Goal: Task Accomplishment & Management: Use online tool/utility

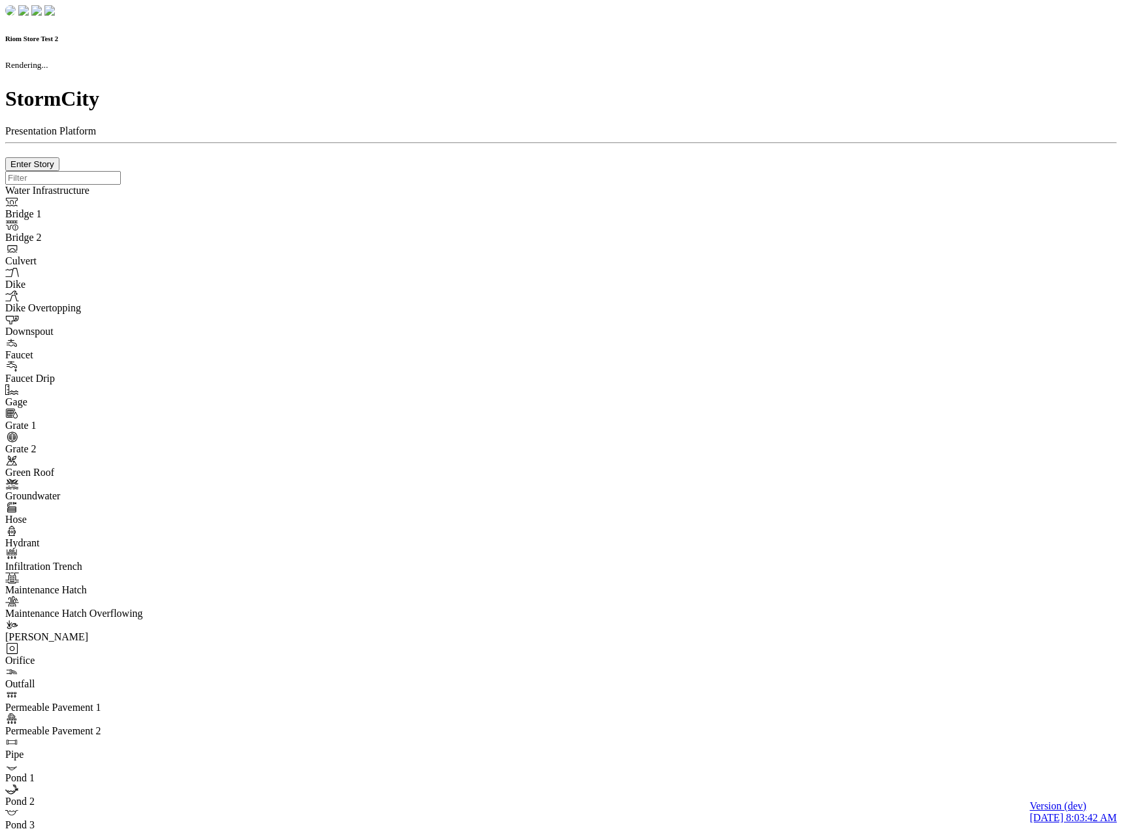
checkbox input "true"
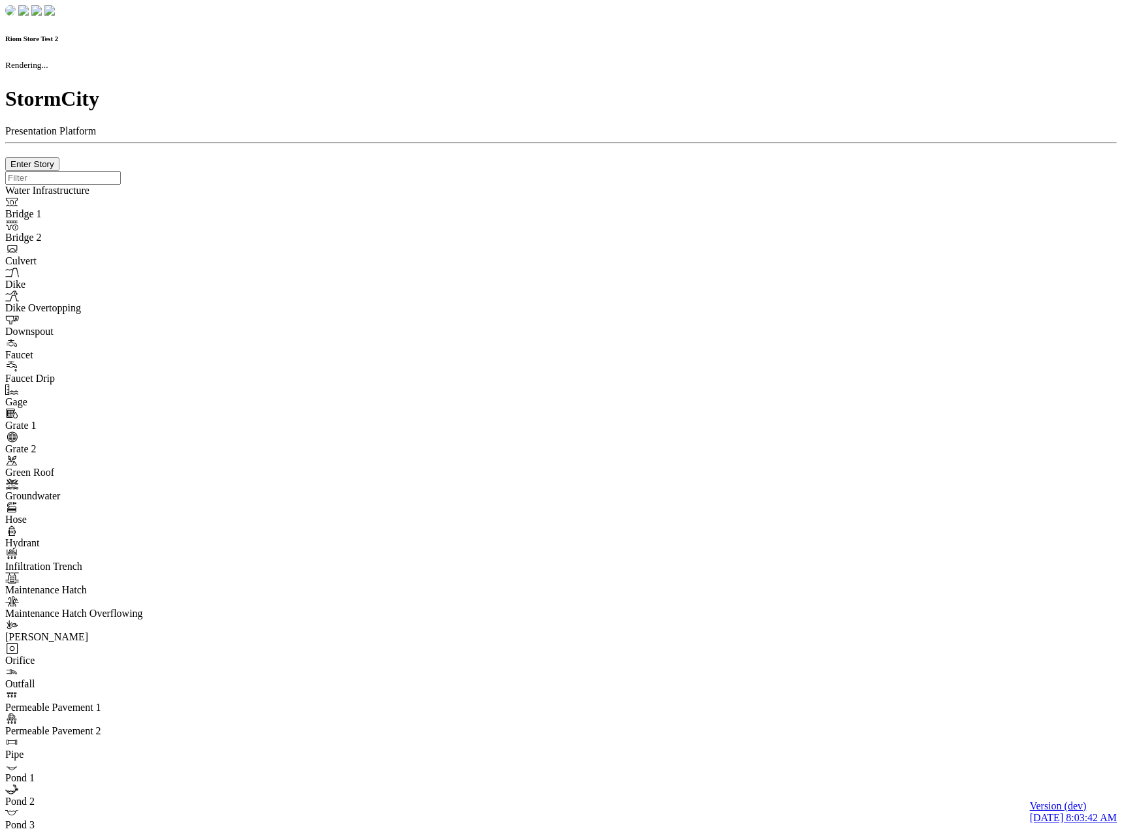
type input "0m"
type textarea "Depth = 0"
checkbox input "true"
select select "CIRCLE"
type input "7"
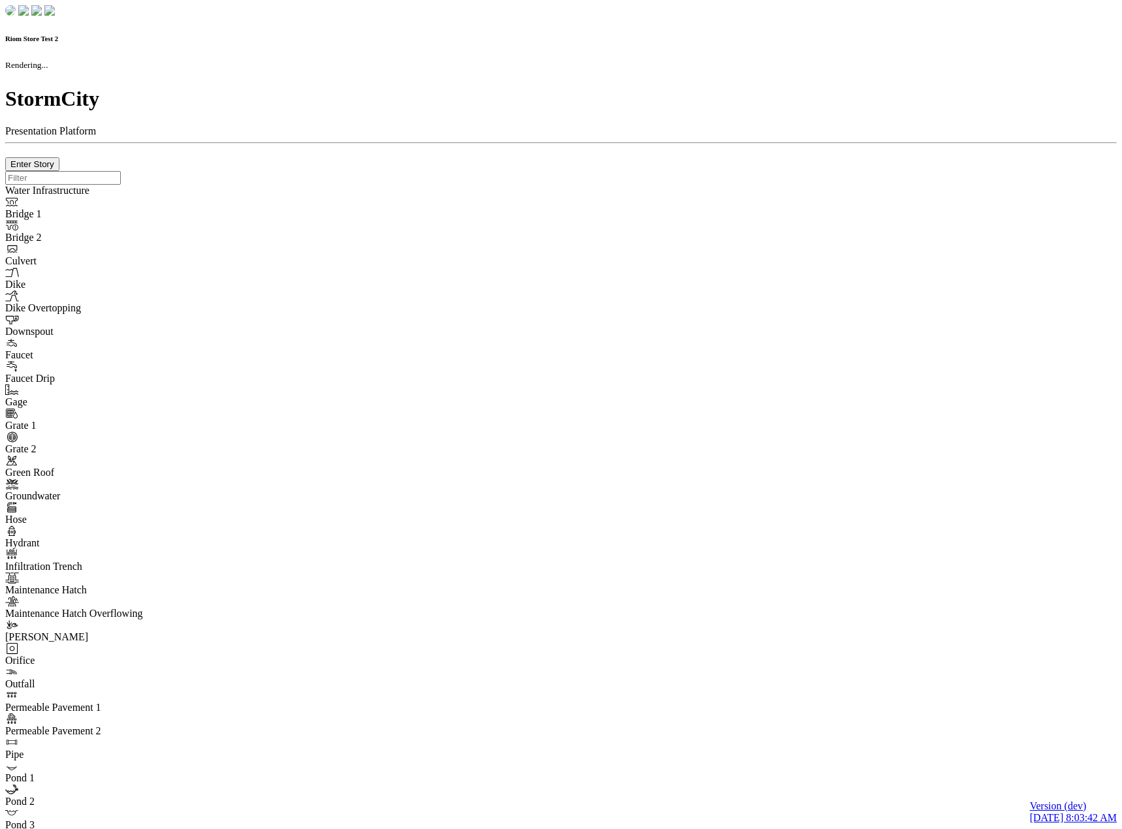
checkbox input "true"
type input "0"
type textarea "<i class="far fa-building"></i>"
type input "7"
select select "None"
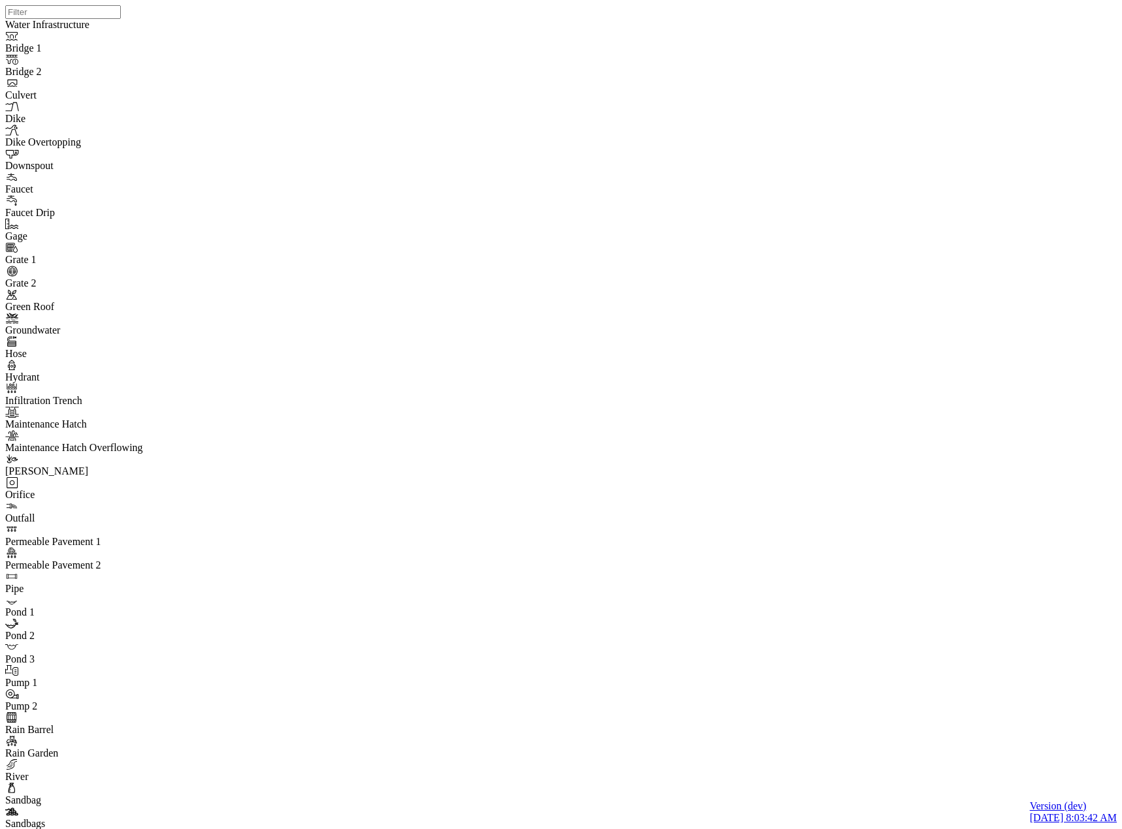
drag, startPoint x: 394, startPoint y: 718, endPoint x: 150, endPoint y: 663, distance: 249.7
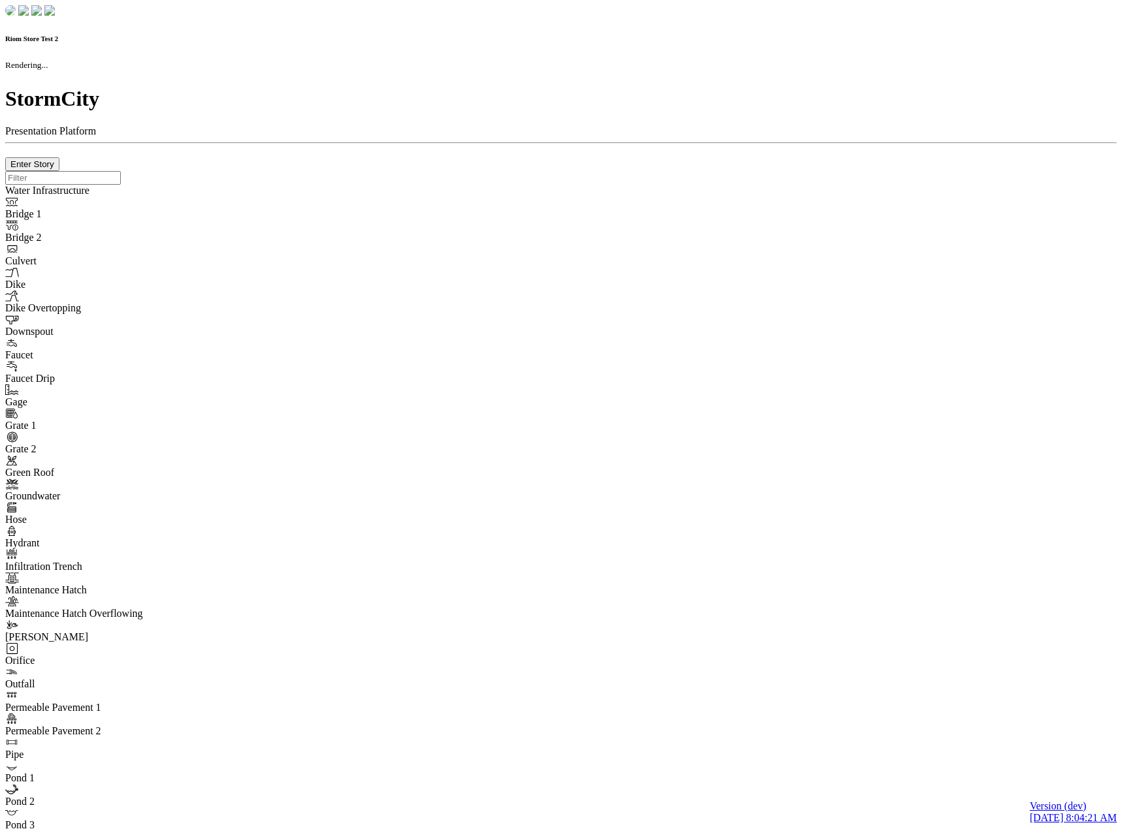
checkbox input "true"
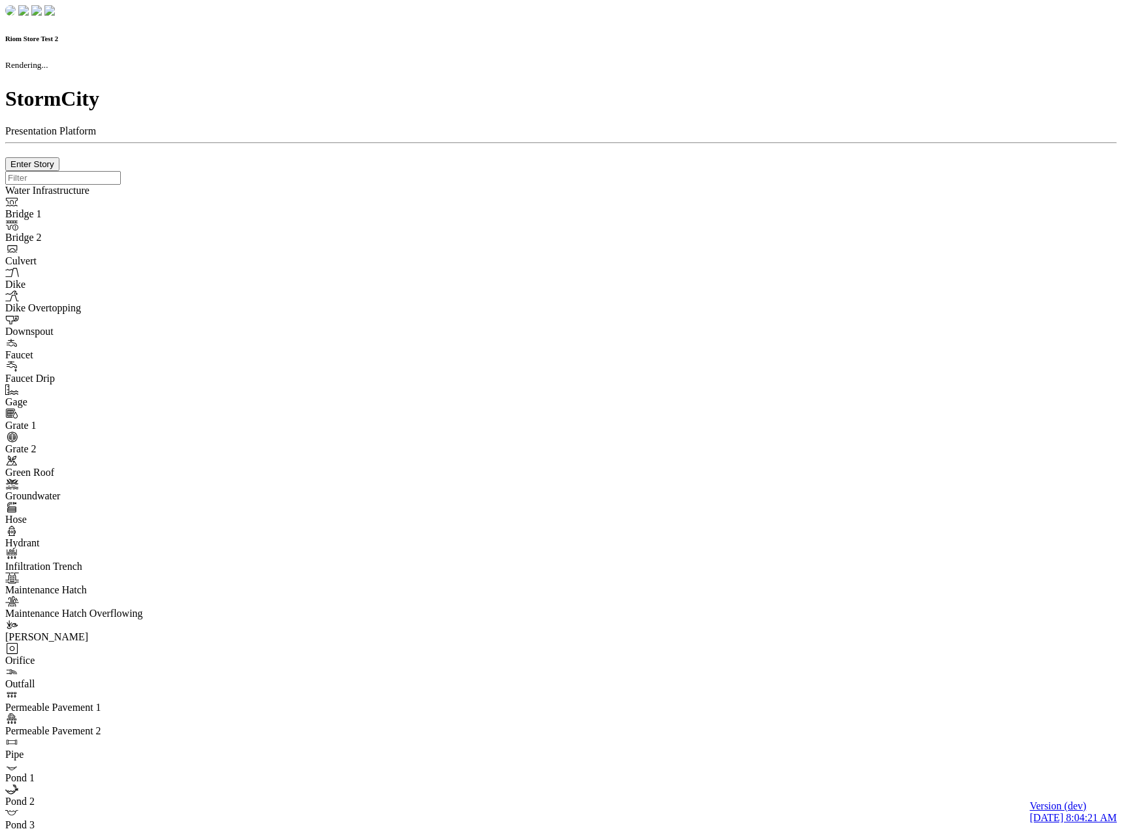
type input "0m"
type textarea "Depth = 0"
checkbox input "true"
select select "CIRCLE"
type input "7"
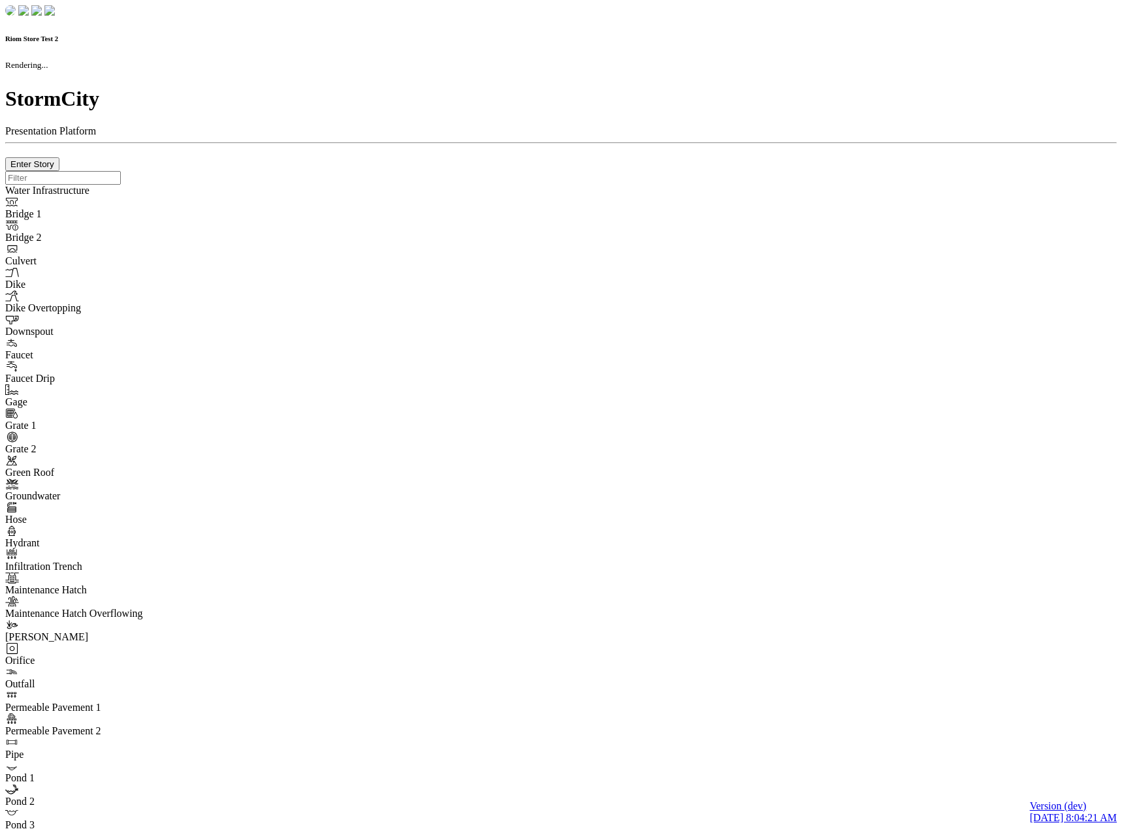
checkbox input "true"
type input "0"
type textarea "<i class="far fa-building"></i>"
select select "None"
type input "7"
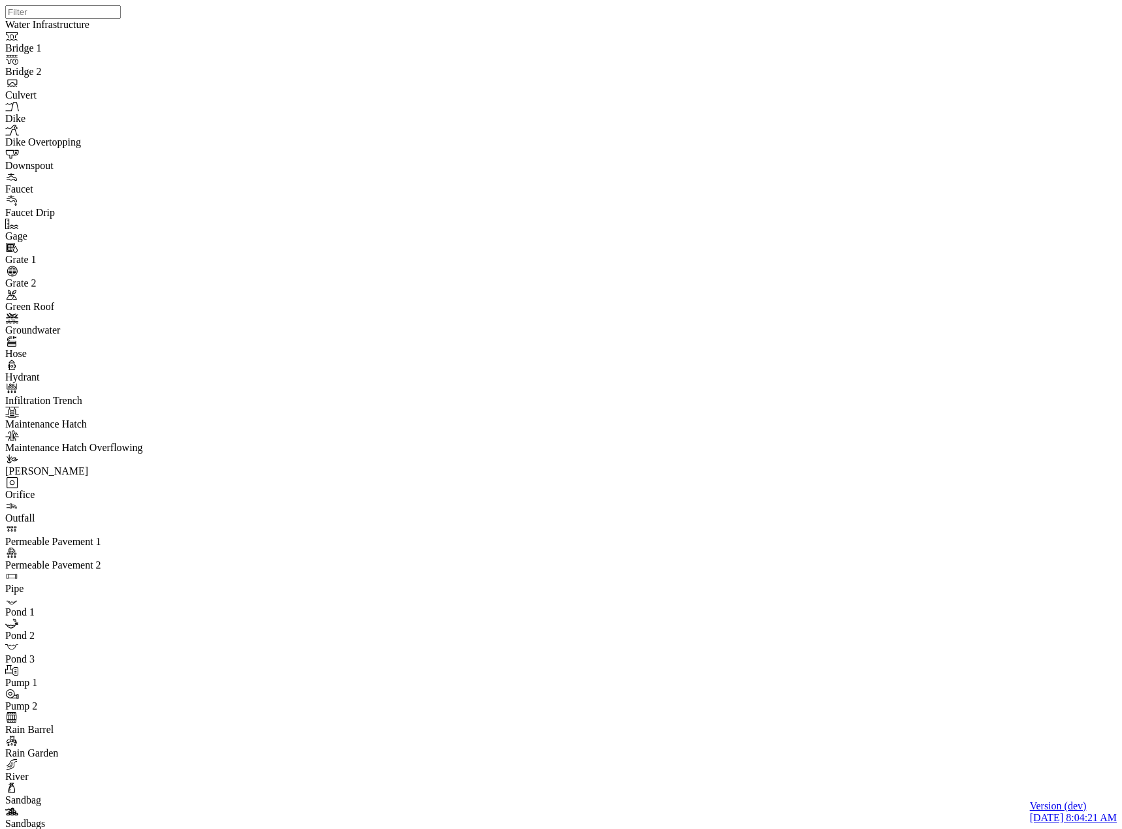
drag, startPoint x: 12, startPoint y: 603, endPoint x: 24, endPoint y: 600, distance: 12.8
drag, startPoint x: 74, startPoint y: 594, endPoint x: 151, endPoint y: 549, distance: 88.9
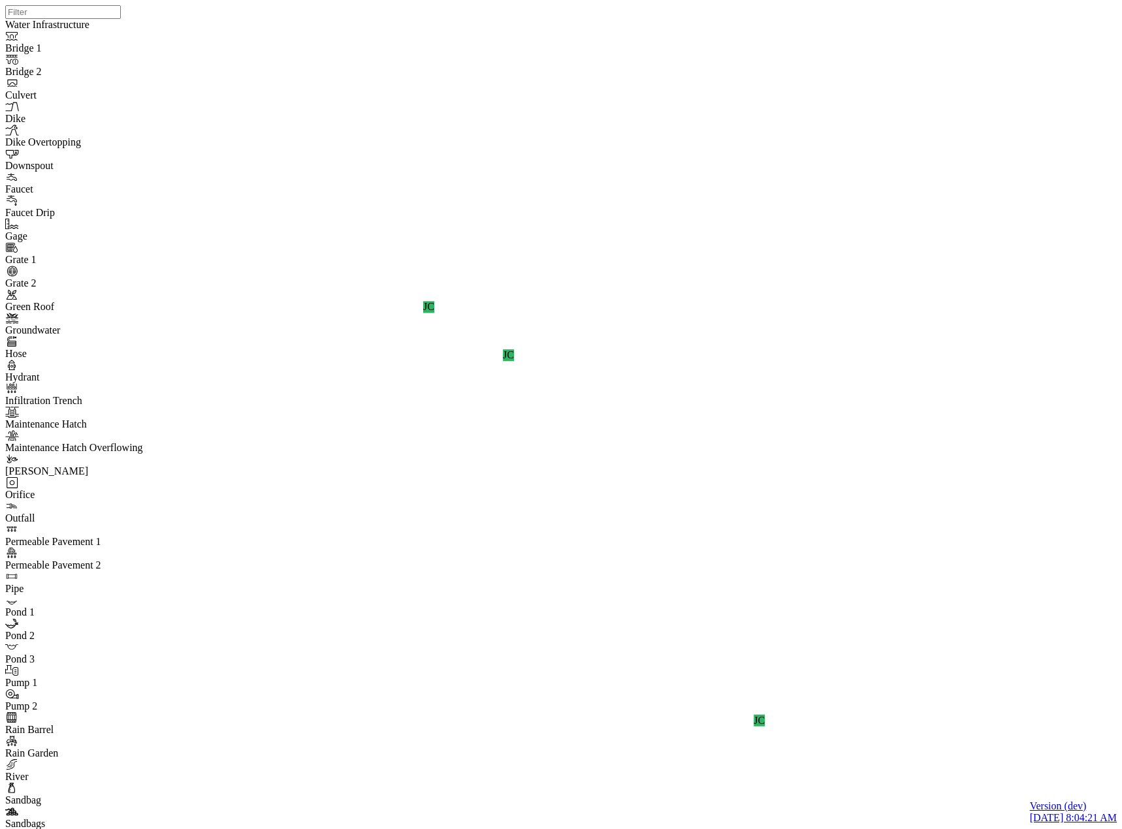
click at [641, 250] on div "JC JC JC" at bounding box center [566, 398] width 1122 height 796
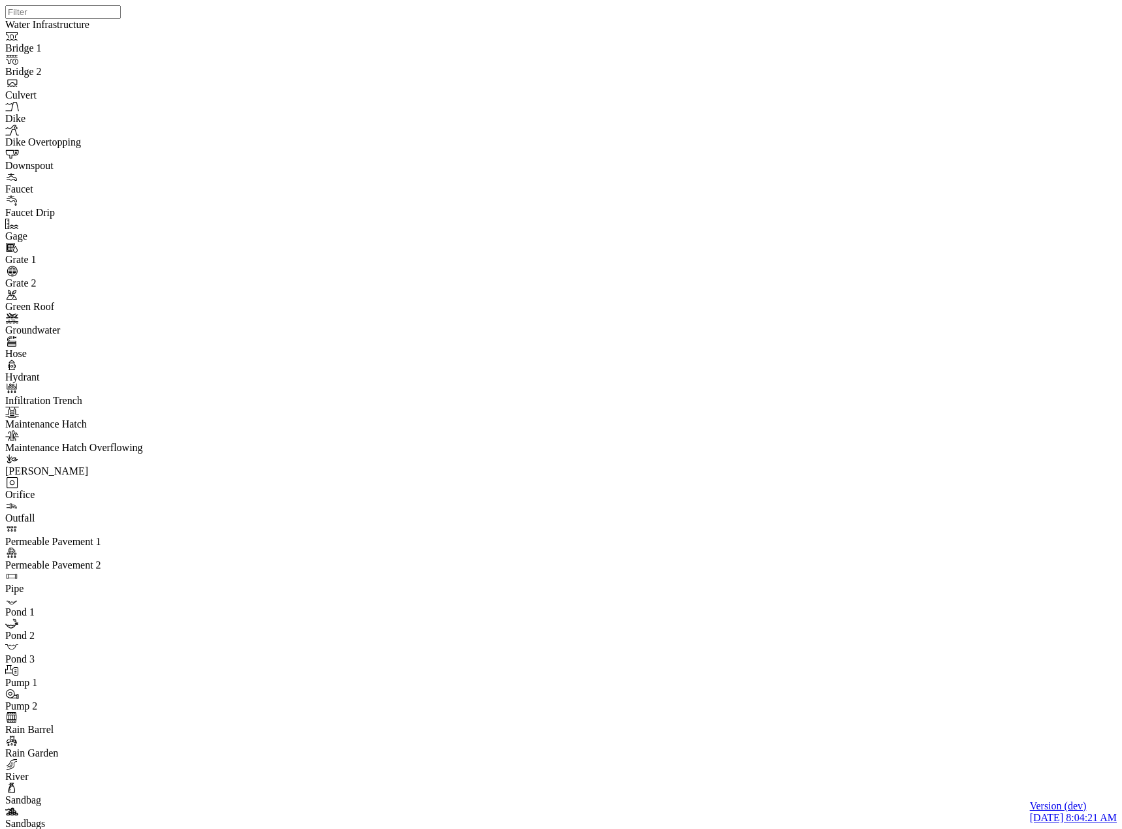
drag, startPoint x: 69, startPoint y: 235, endPoint x: 64, endPoint y: 244, distance: 10.2
drag, startPoint x: 389, startPoint y: 307, endPoint x: 412, endPoint y: 305, distance: 22.9
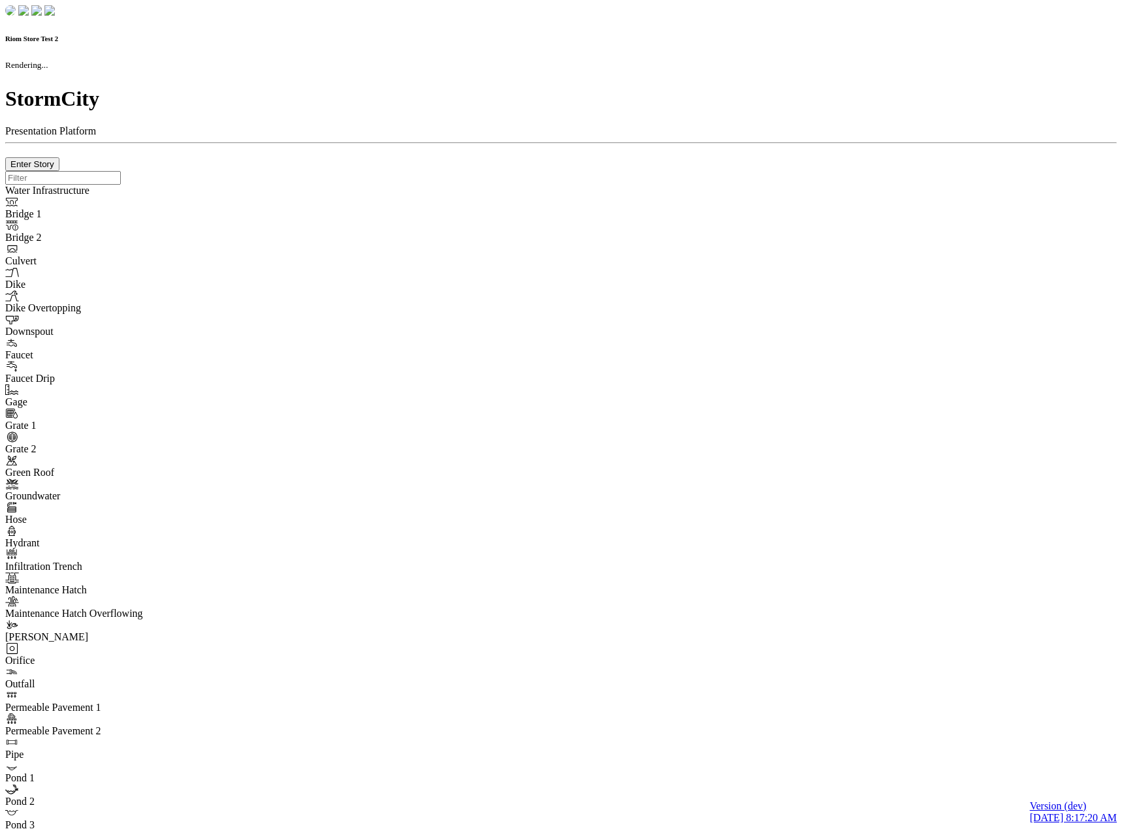
checkbox input "true"
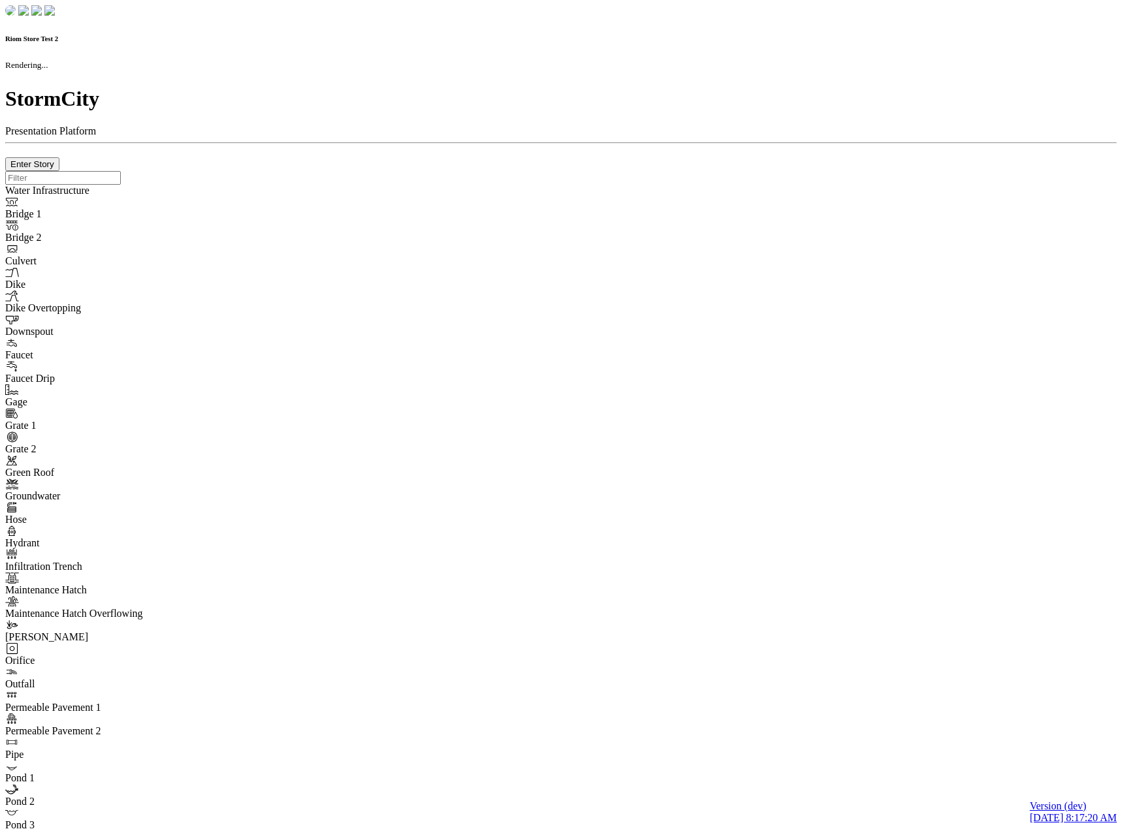
type input "0m"
type textarea "Depth = 0"
checkbox input "true"
select select "CIRCLE"
type input "7"
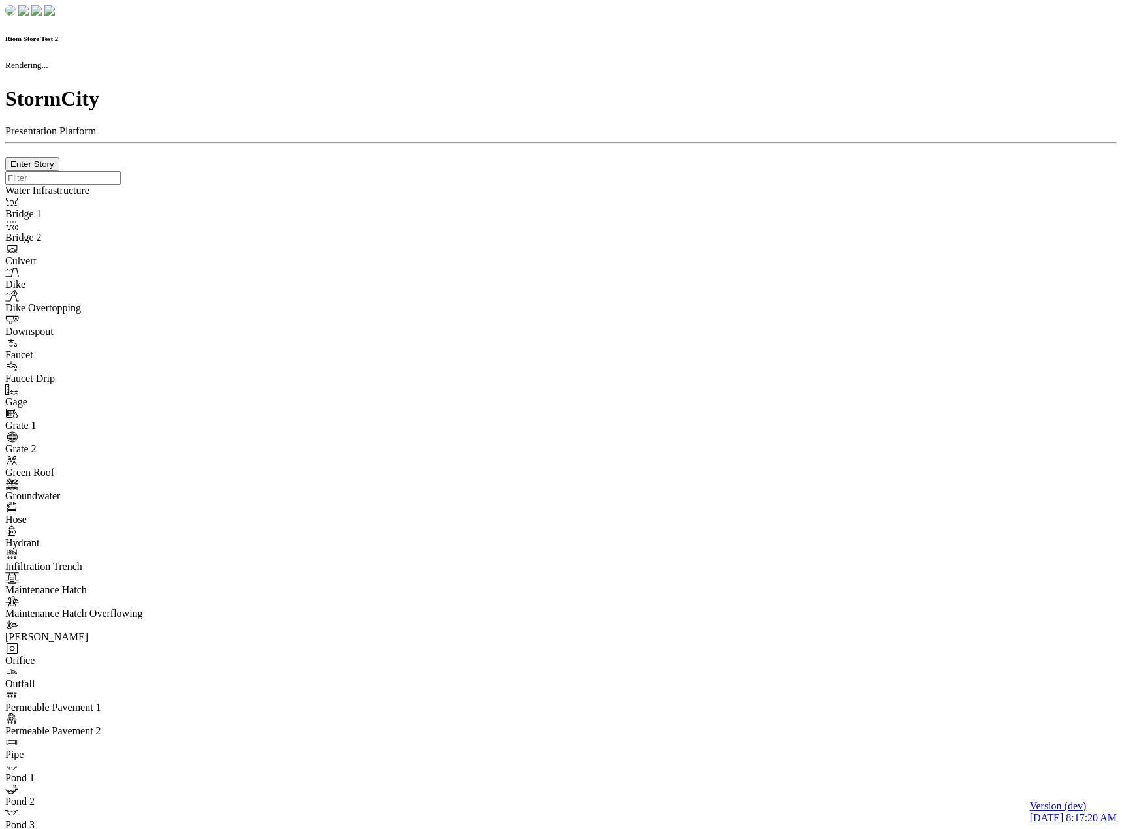
checkbox input "true"
type input "0"
type textarea "<i class="far fa-building"></i>"
select select "None"
type input "7"
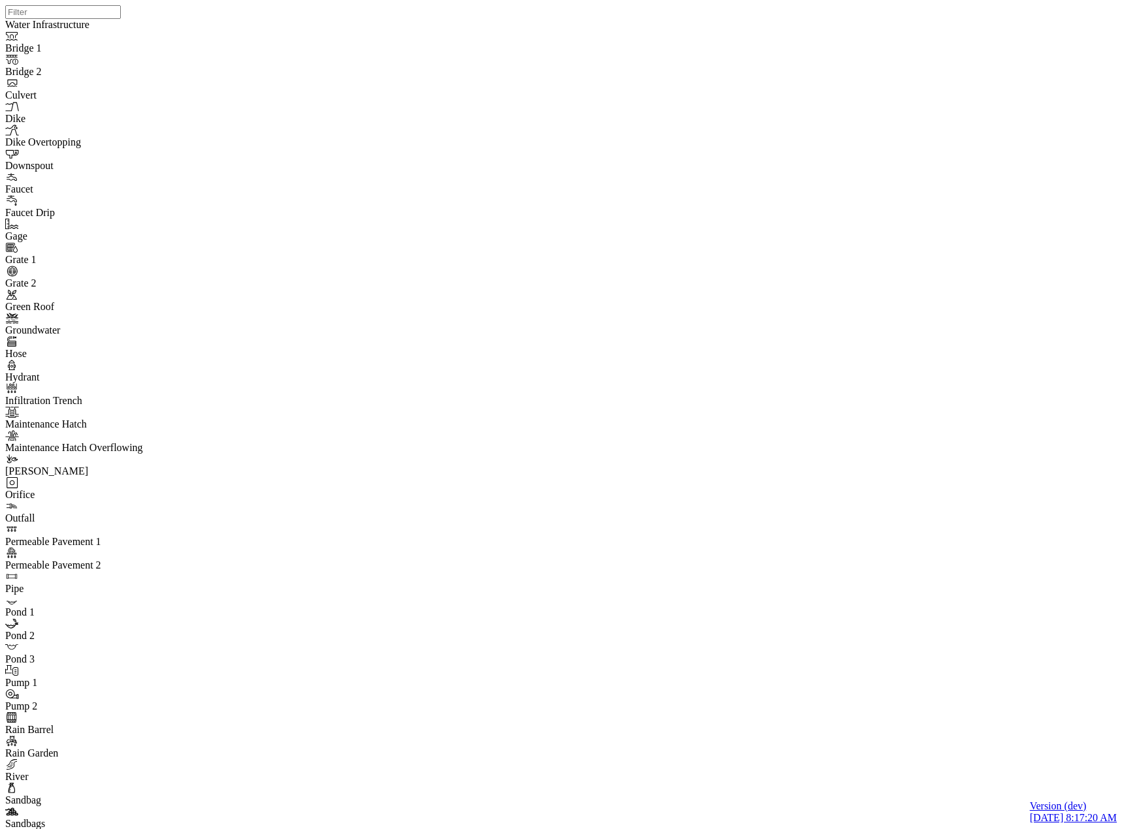
click at [719, 296] on div "JC JC JC" at bounding box center [566, 398] width 1122 height 796
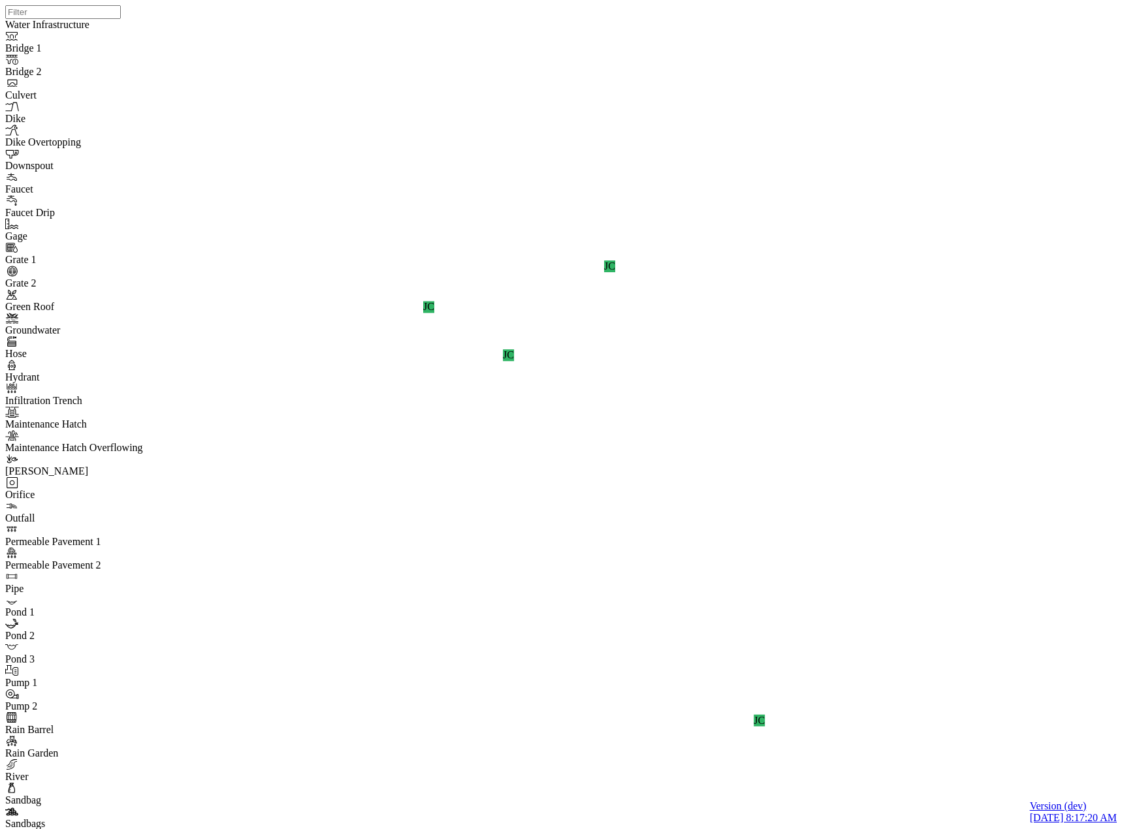
drag, startPoint x: 614, startPoint y: 121, endPoint x: 579, endPoint y: 143, distance: 41.3
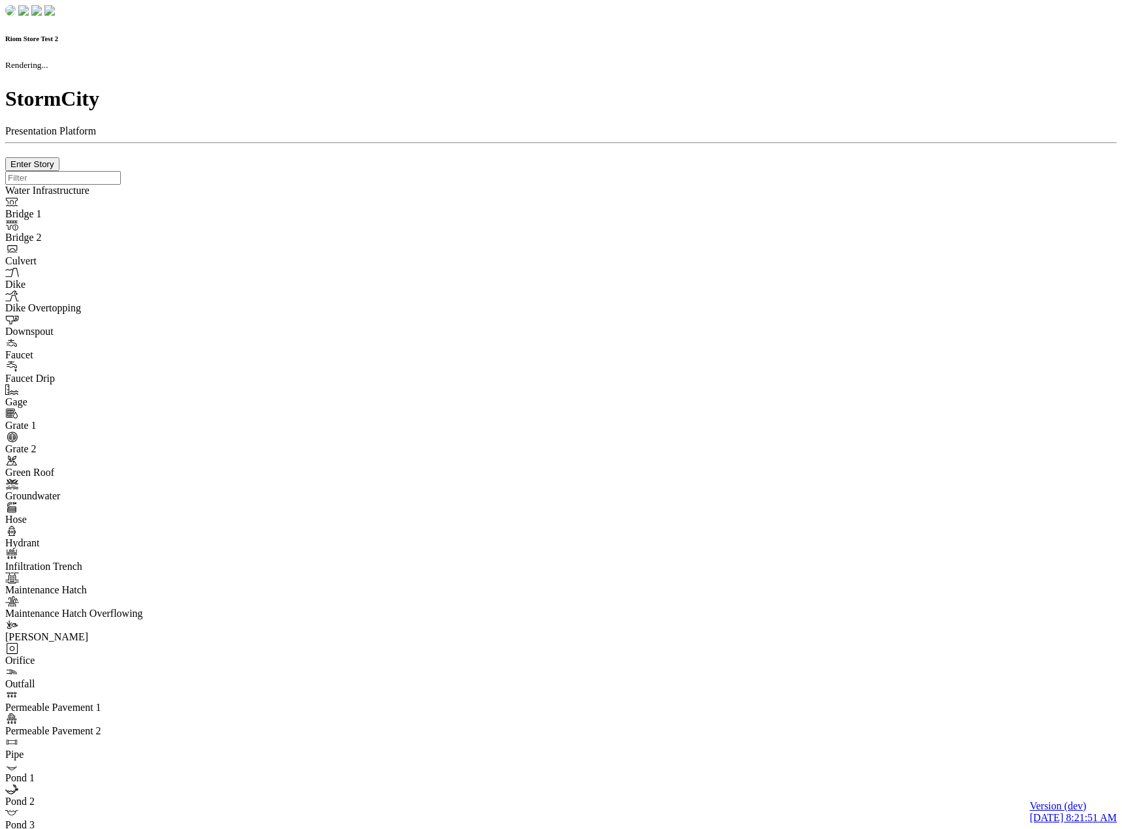
checkbox input "true"
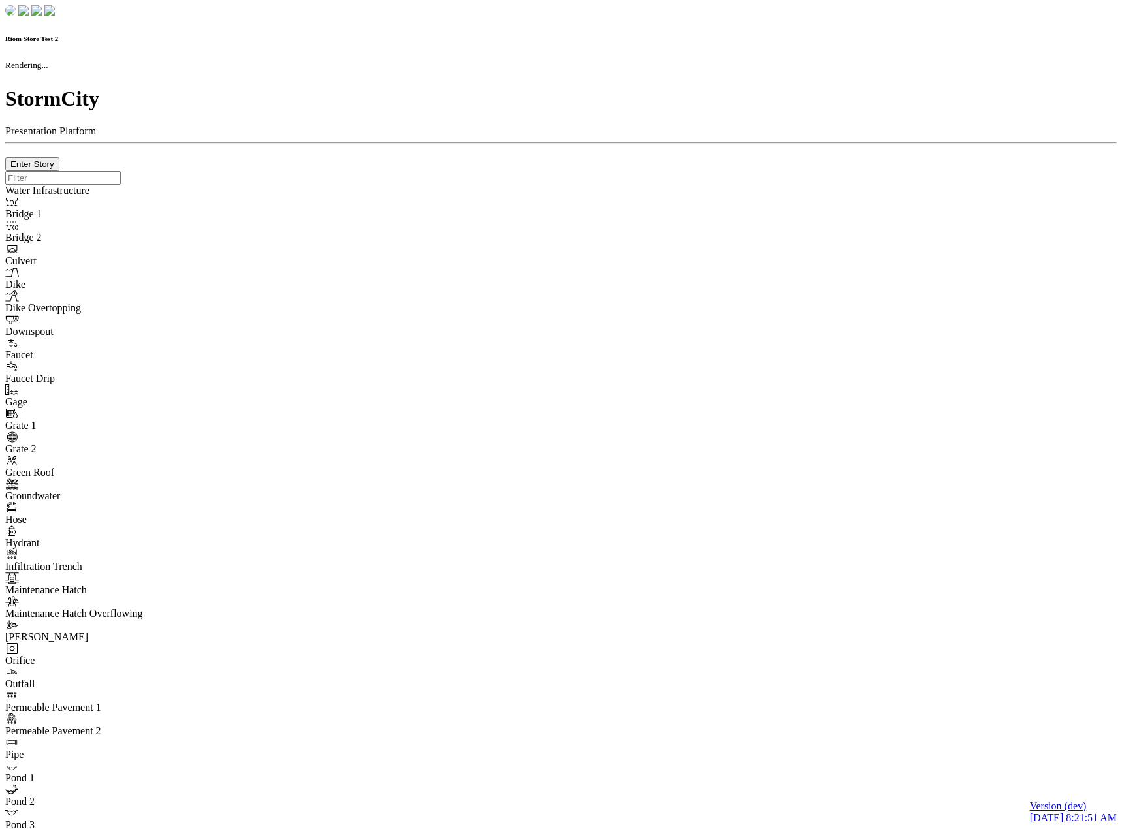
type input "0m"
type textarea "Depth = 0"
checkbox input "true"
select select "CIRCLE"
type input "7"
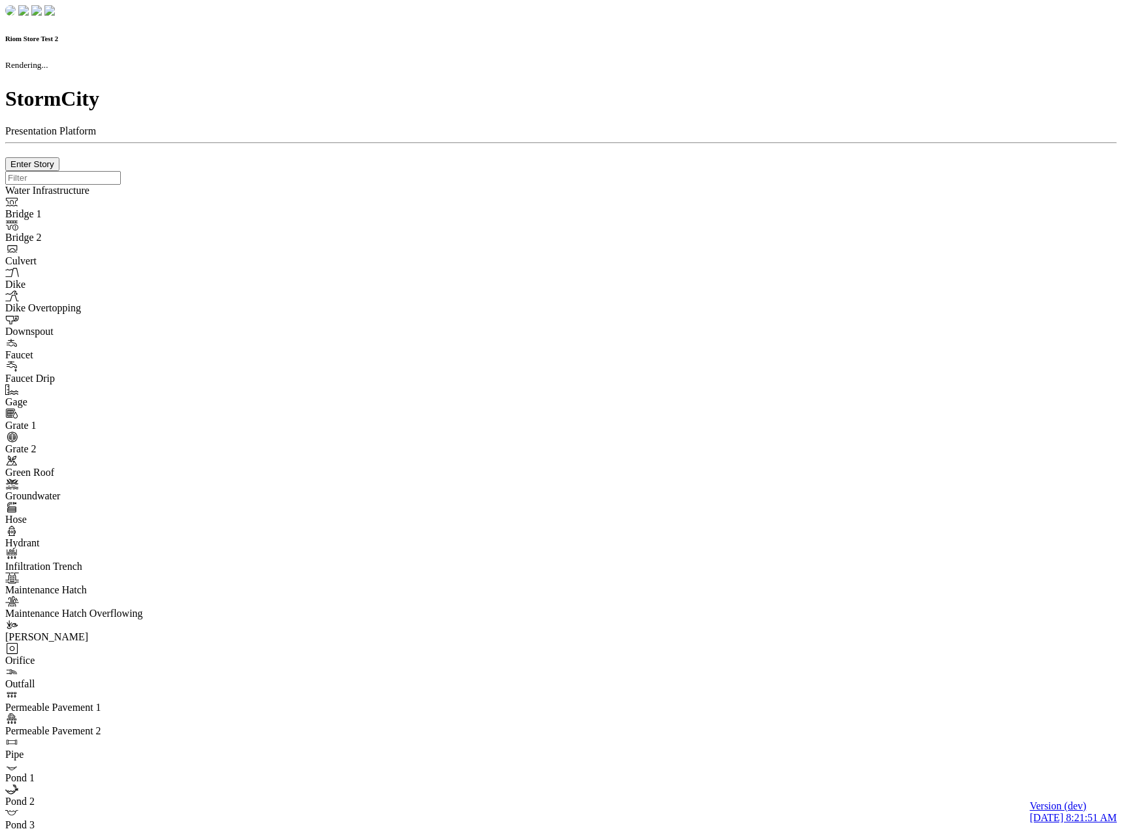
checkbox input "true"
type input "0"
type textarea "<i class="far fa-building"></i>"
select select "None"
type input "7"
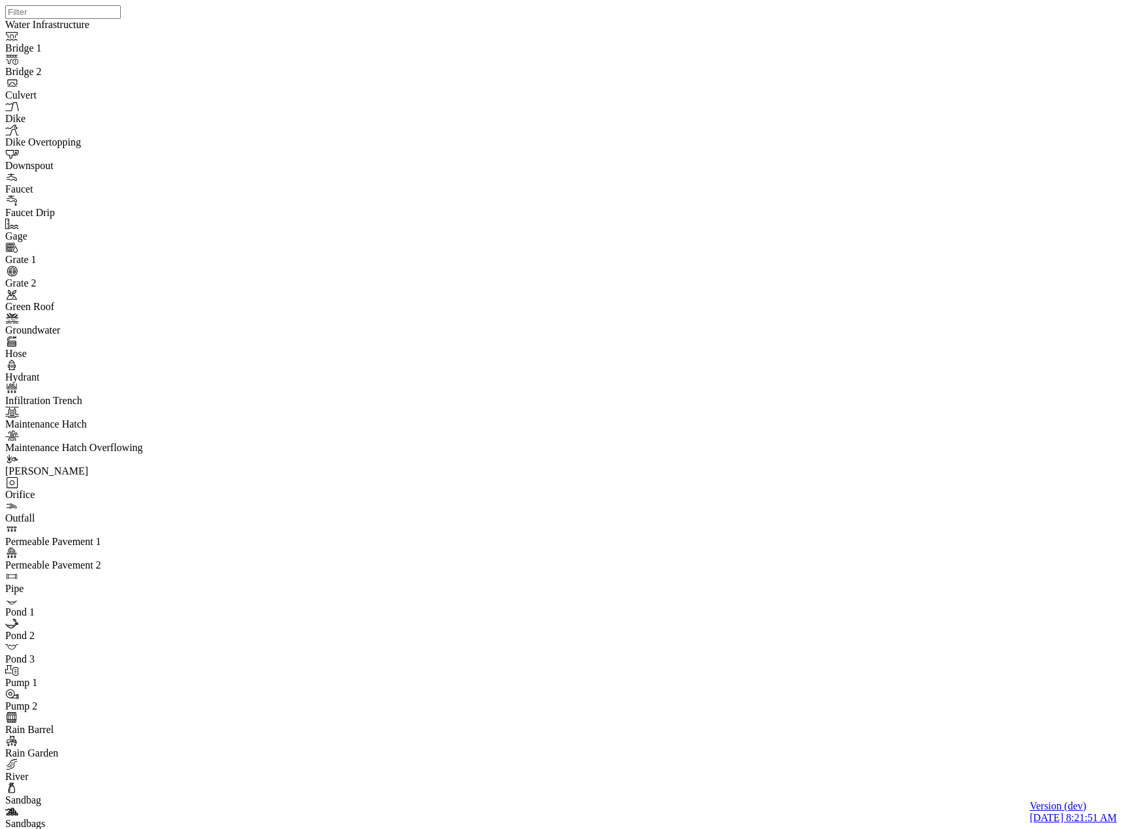
drag, startPoint x: 466, startPoint y: 398, endPoint x: 462, endPoint y: 408, distance: 10.5
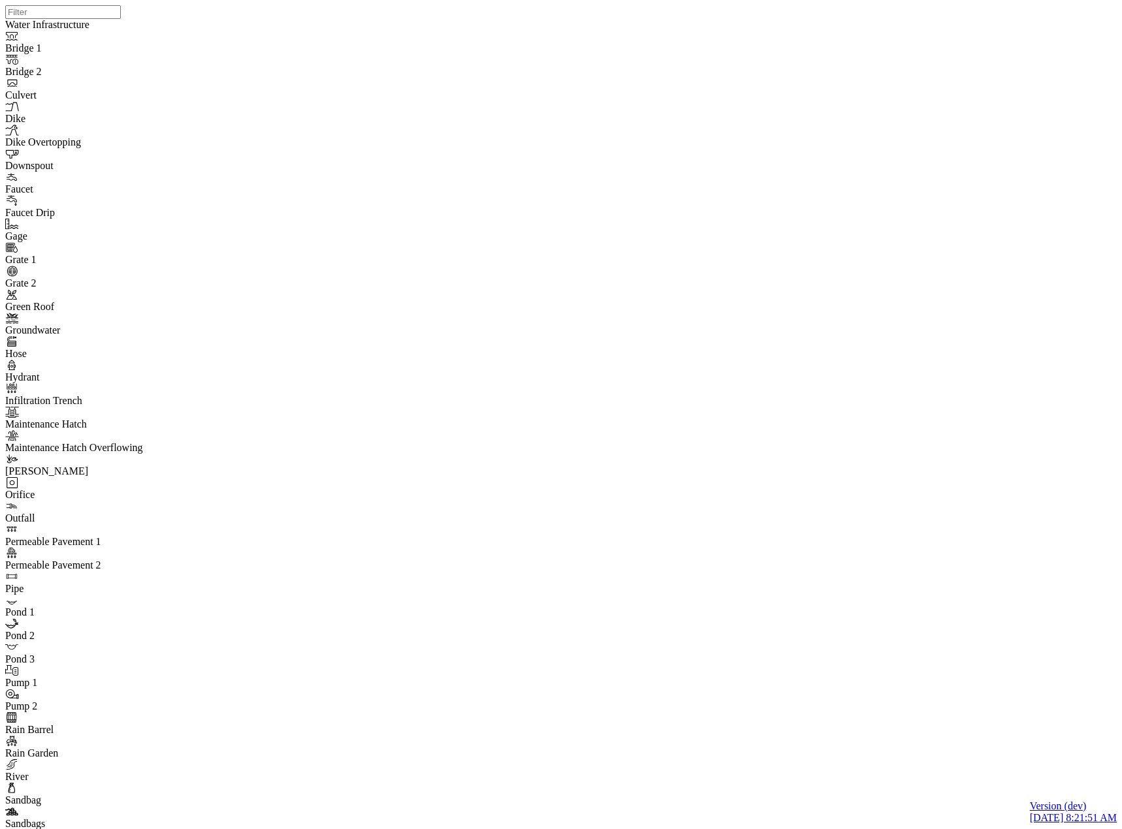
drag, startPoint x: 386, startPoint y: 91, endPoint x: 582, endPoint y: 86, distance: 196.6
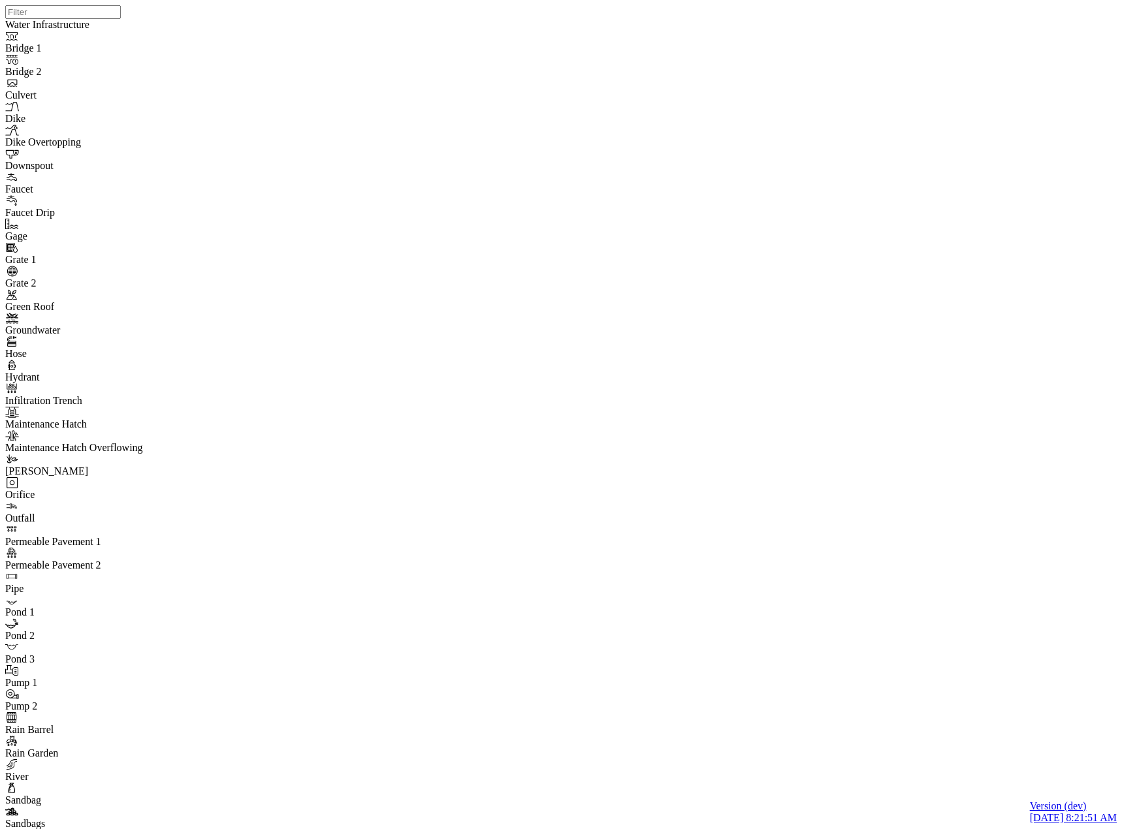
click at [584, 327] on div "JC JC JC" at bounding box center [566, 398] width 1122 height 796
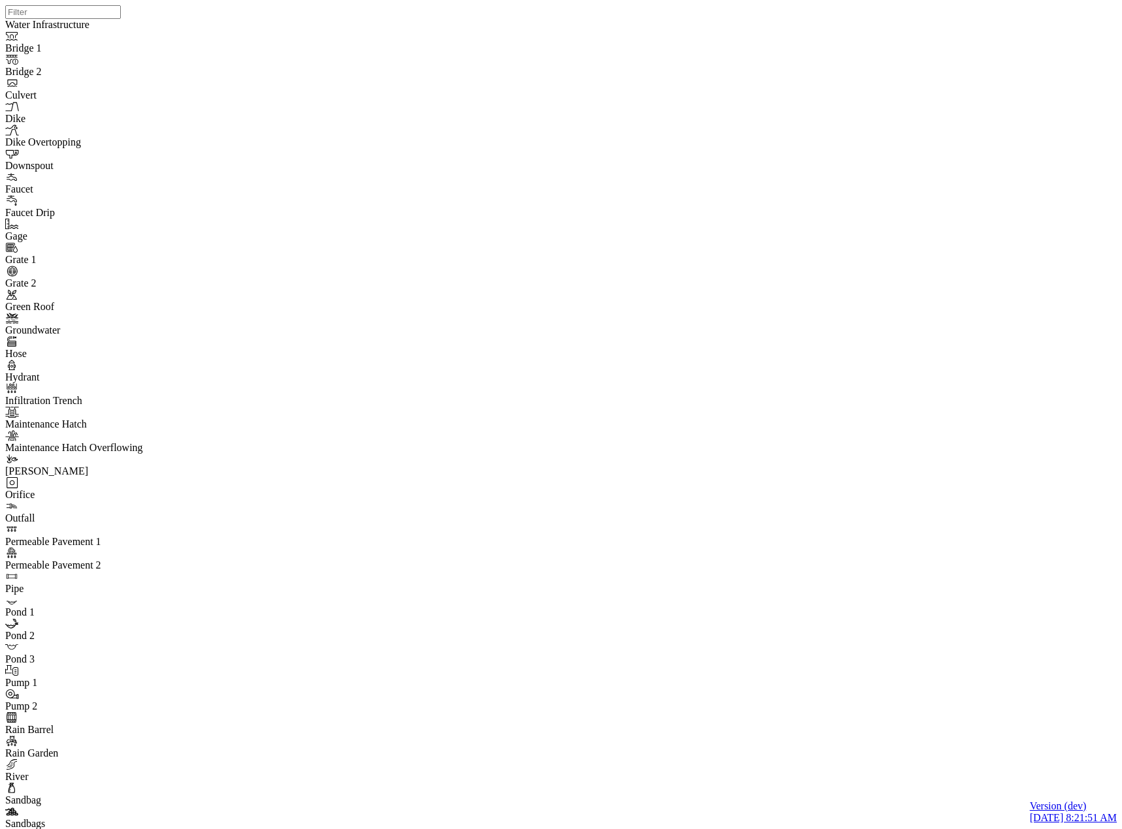
drag, startPoint x: 328, startPoint y: 180, endPoint x: 247, endPoint y: 159, distance: 84.3
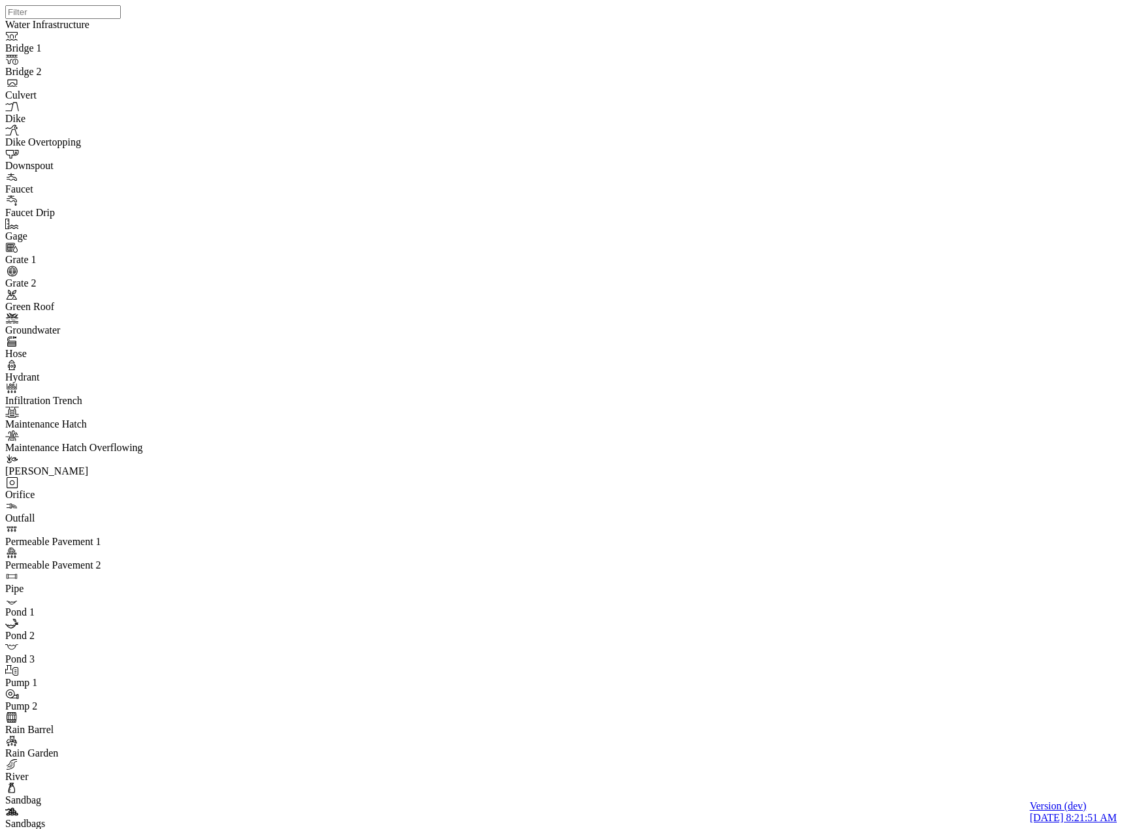
click at [651, 517] on div "JC JC JC" at bounding box center [566, 398] width 1122 height 796
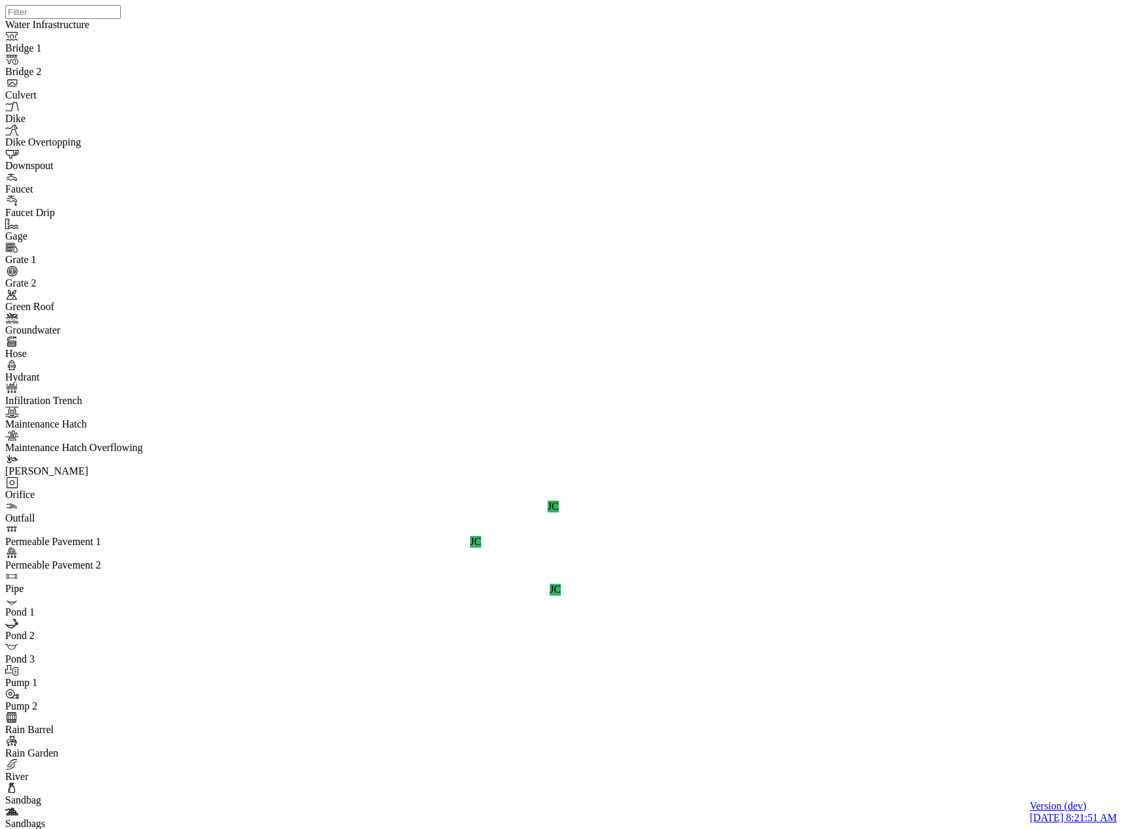
click at [686, 504] on div "JC JC JC" at bounding box center [566, 398] width 1122 height 796
click at [810, 326] on div "JC JC JC JC" at bounding box center [566, 398] width 1122 height 796
